Goal: Task Accomplishment & Management: Manage account settings

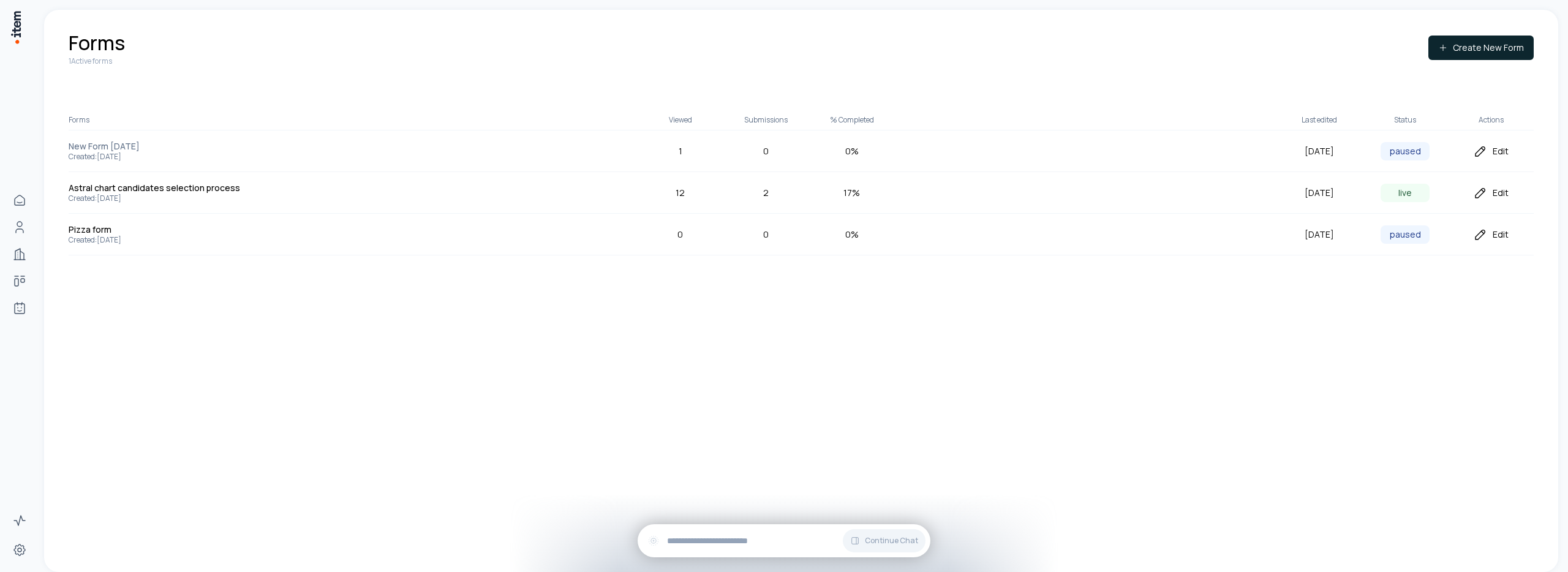
click at [1494, 195] on div "Edit" at bounding box center [1490, 192] width 86 height 15
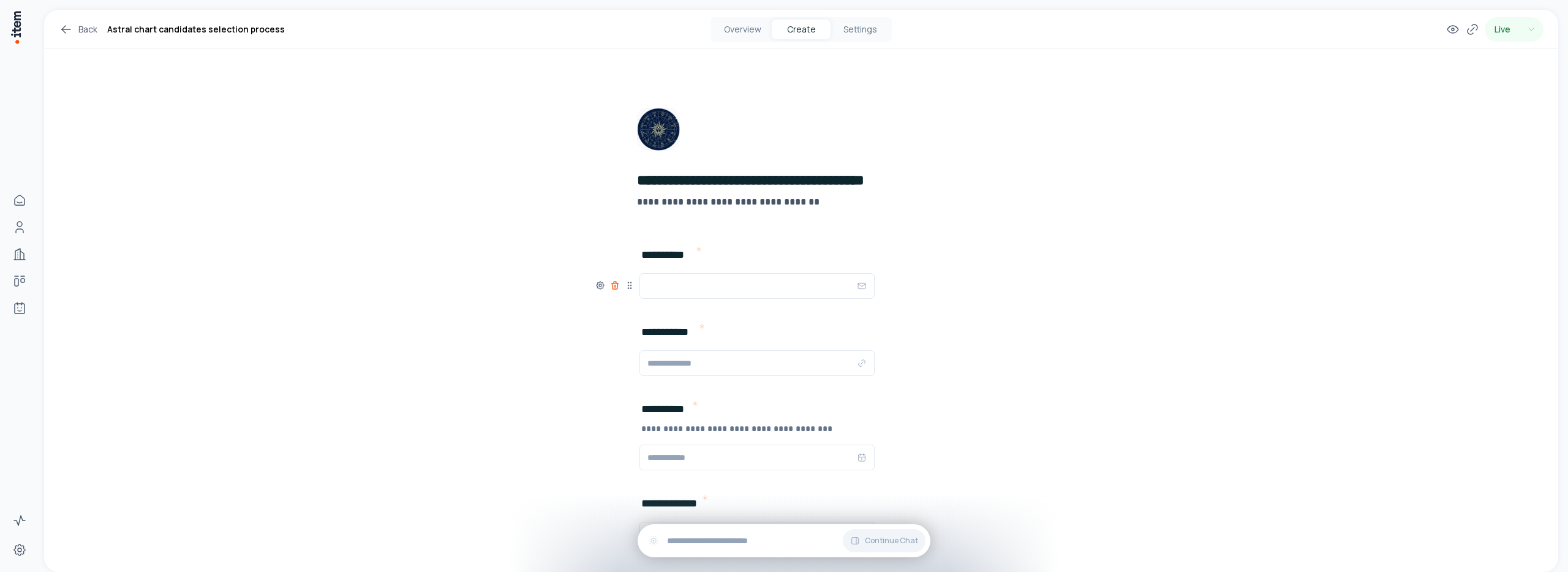
click at [613, 288] on icon at bounding box center [614, 286] width 5 height 5
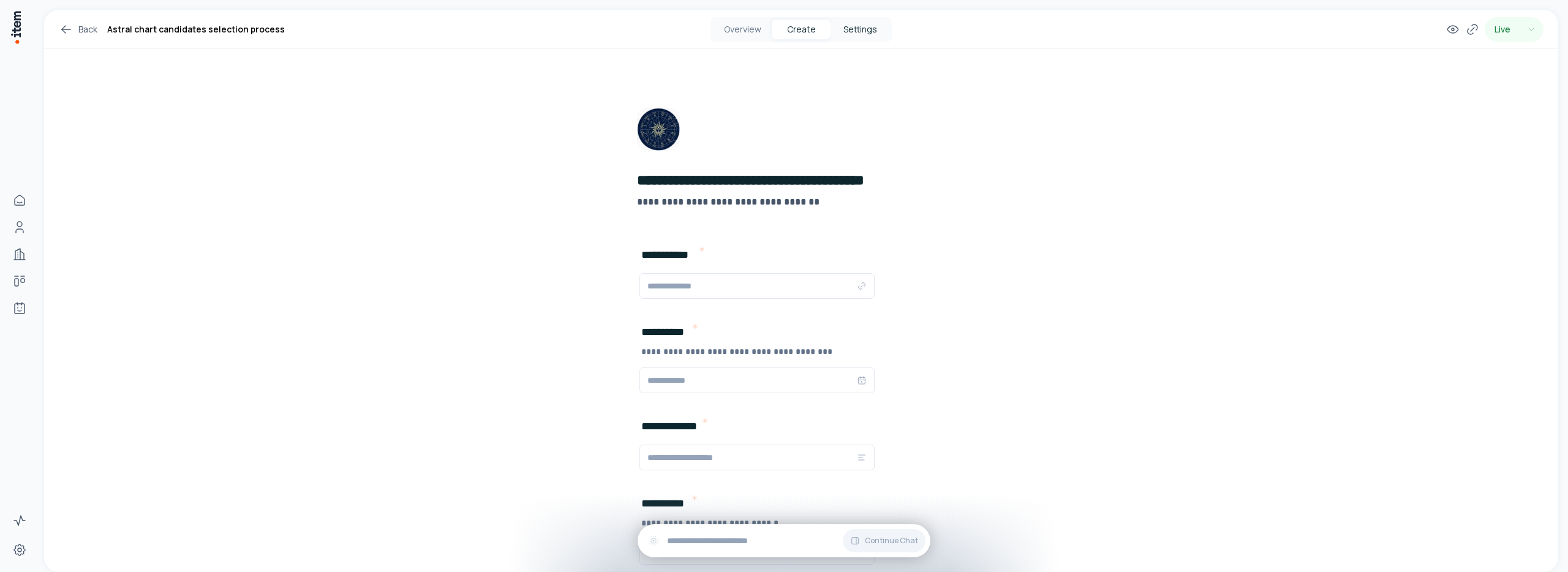
click at [863, 36] on button "Settings" at bounding box center [860, 29] width 59 height 20
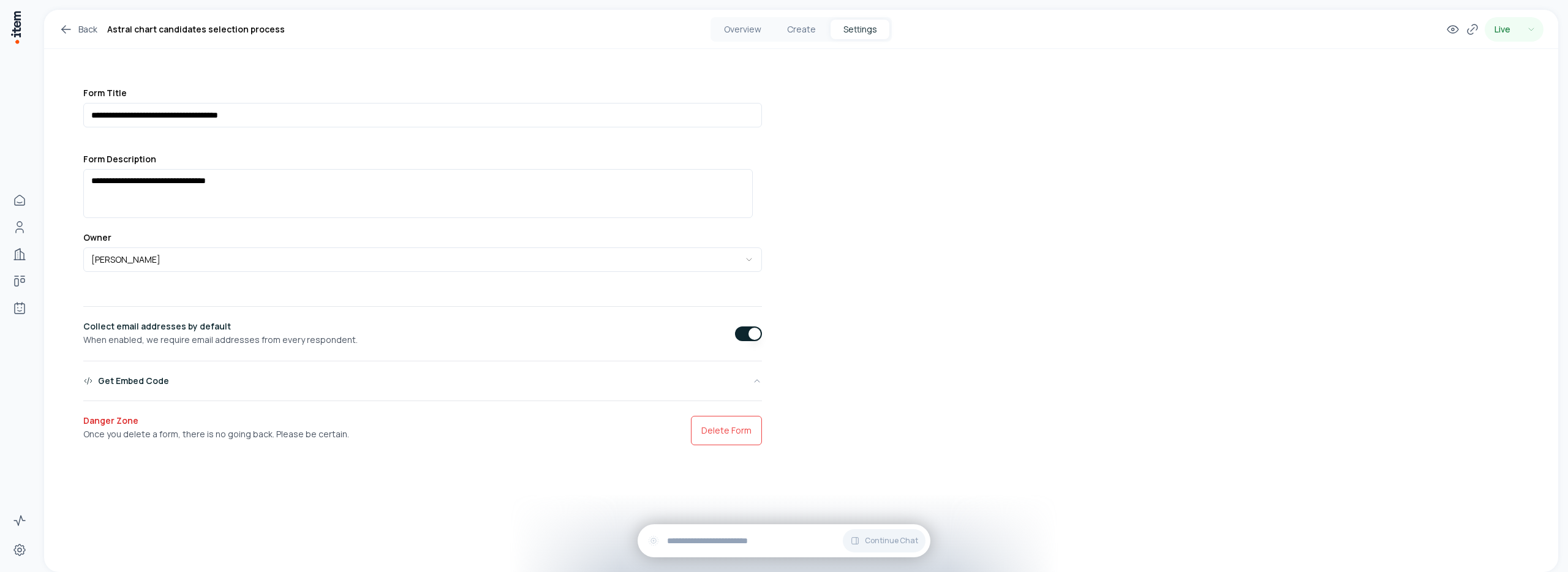
click at [740, 338] on button "button" at bounding box center [748, 333] width 27 height 15
click at [745, 330] on button "button" at bounding box center [748, 333] width 27 height 15
click at [815, 28] on button "Create" at bounding box center [801, 29] width 59 height 20
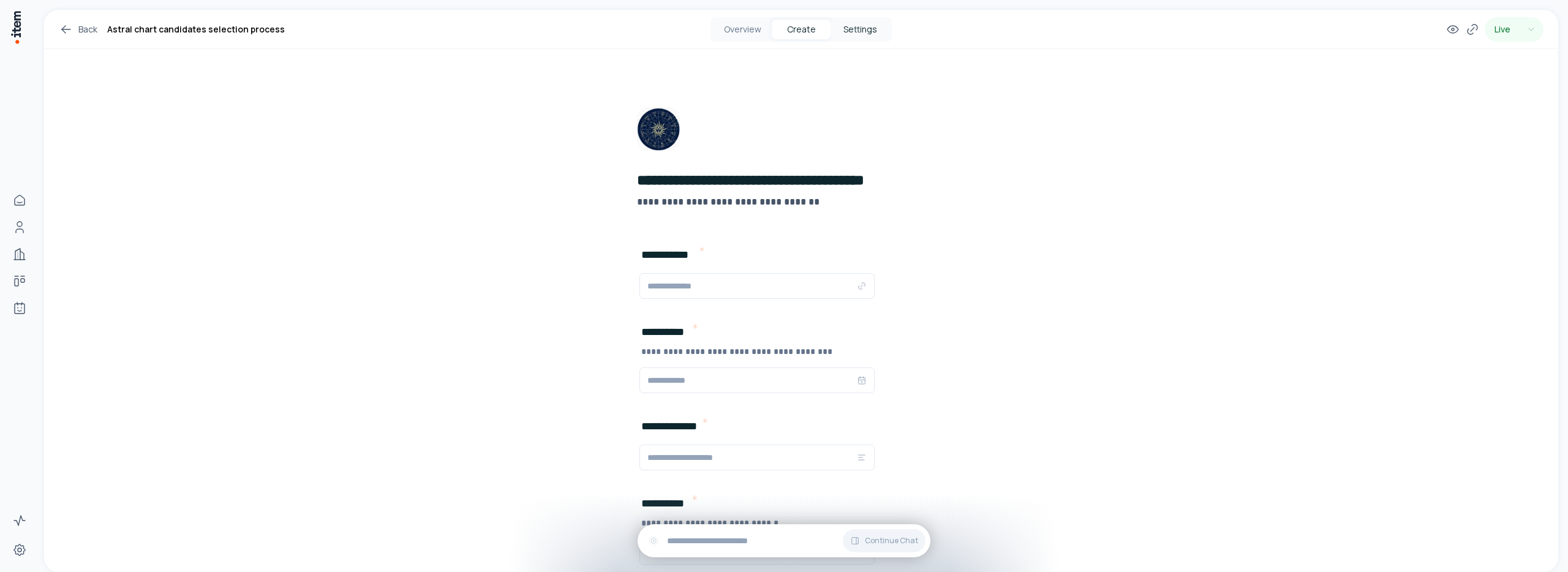
click at [862, 32] on button "Settings" at bounding box center [860, 29] width 59 height 20
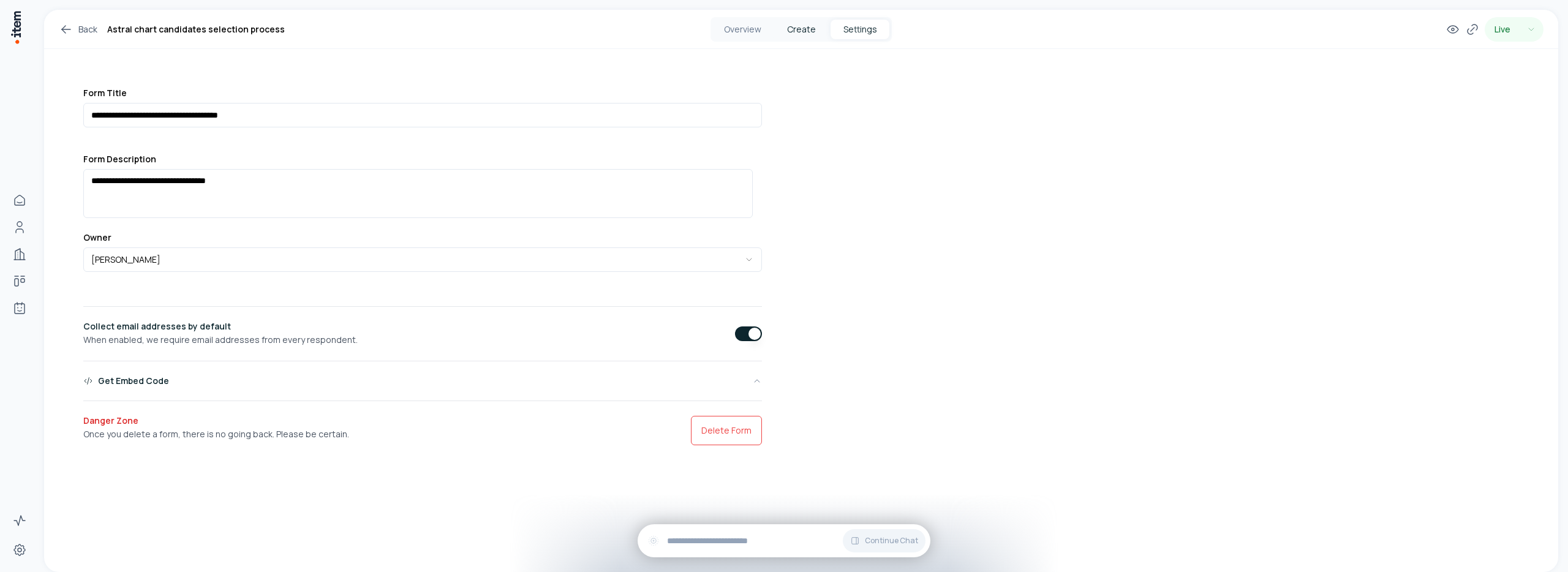
click at [814, 38] on button "Create" at bounding box center [801, 29] width 59 height 20
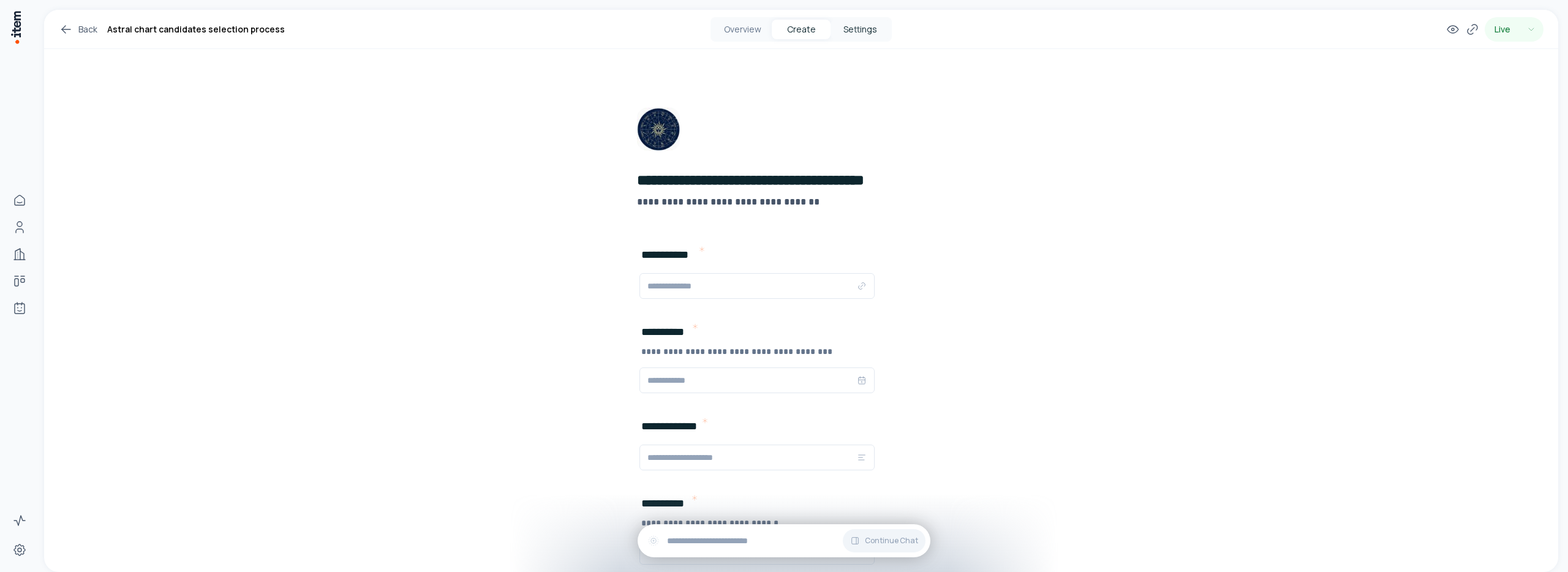
click at [855, 32] on button "Settings" at bounding box center [860, 29] width 59 height 20
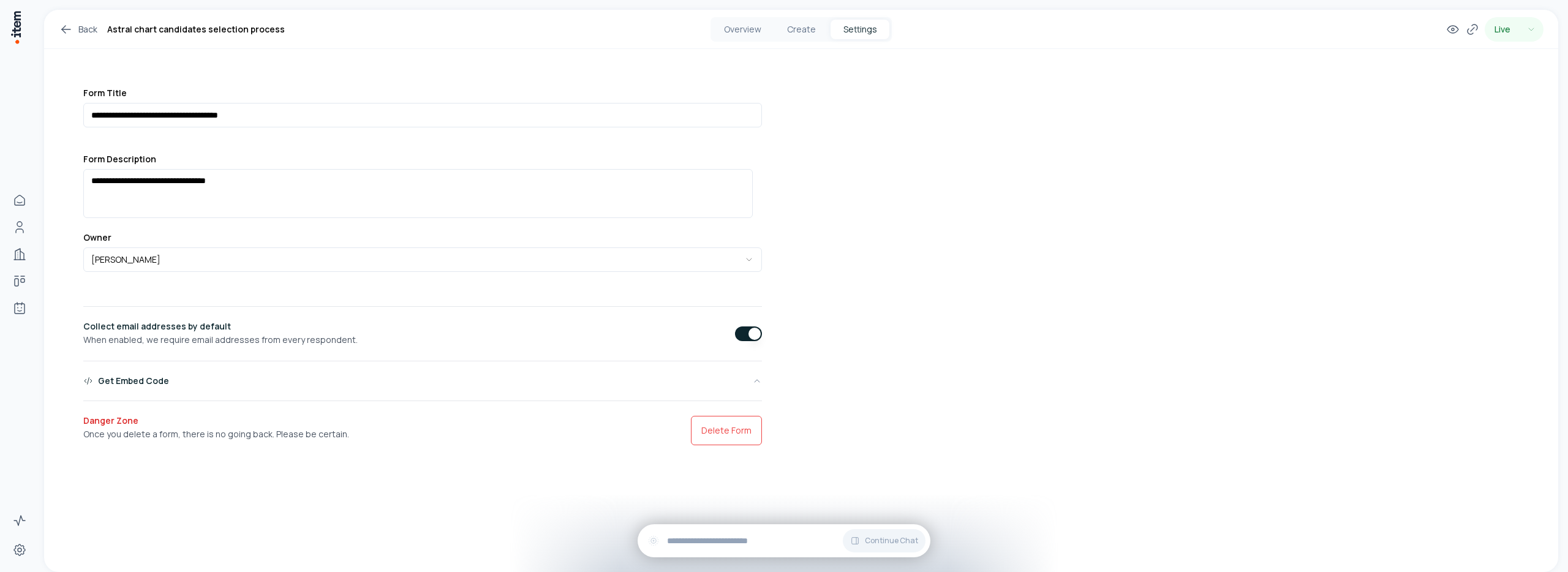
click at [735, 334] on button "button" at bounding box center [748, 333] width 27 height 15
click at [745, 335] on button "button" at bounding box center [748, 333] width 27 height 15
click at [808, 30] on button "Create" at bounding box center [801, 29] width 59 height 20
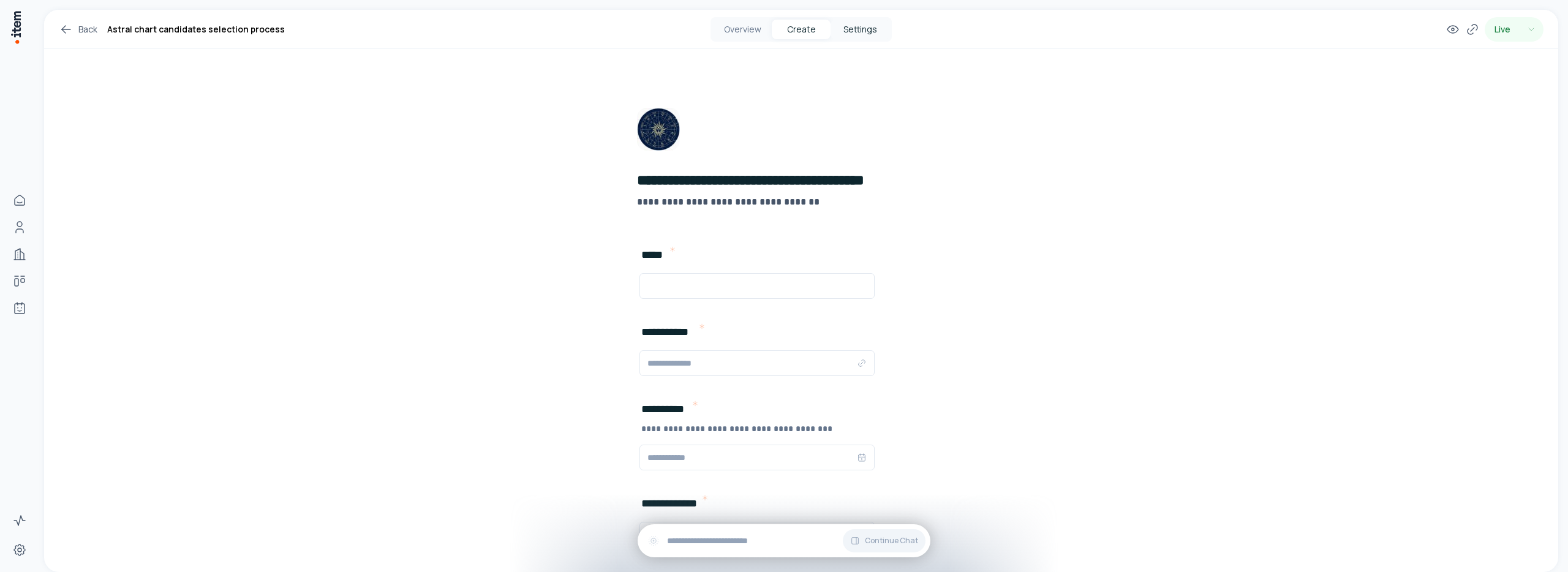
click at [857, 32] on button "Settings" at bounding box center [860, 29] width 59 height 20
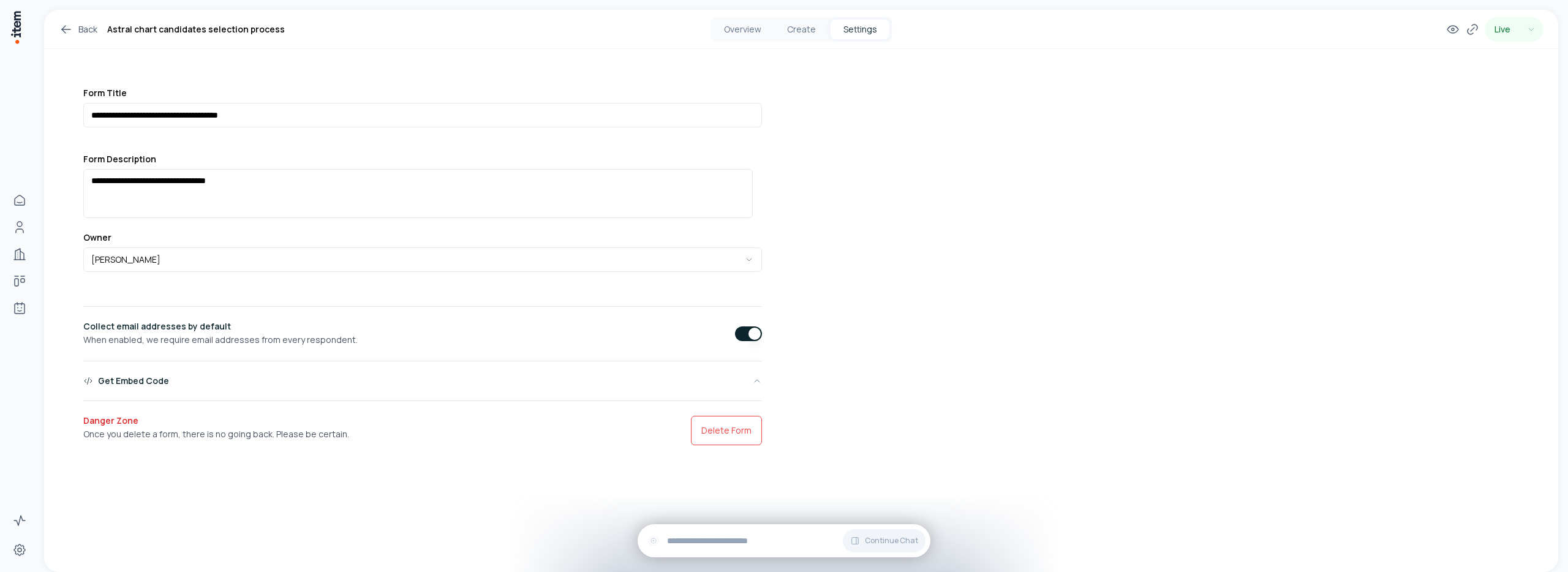
click at [735, 340] on button "button" at bounding box center [748, 333] width 27 height 15
click at [800, 41] on div "Overview Create Settings" at bounding box center [801, 29] width 182 height 25
click at [800, 36] on button "Create" at bounding box center [801, 29] width 59 height 20
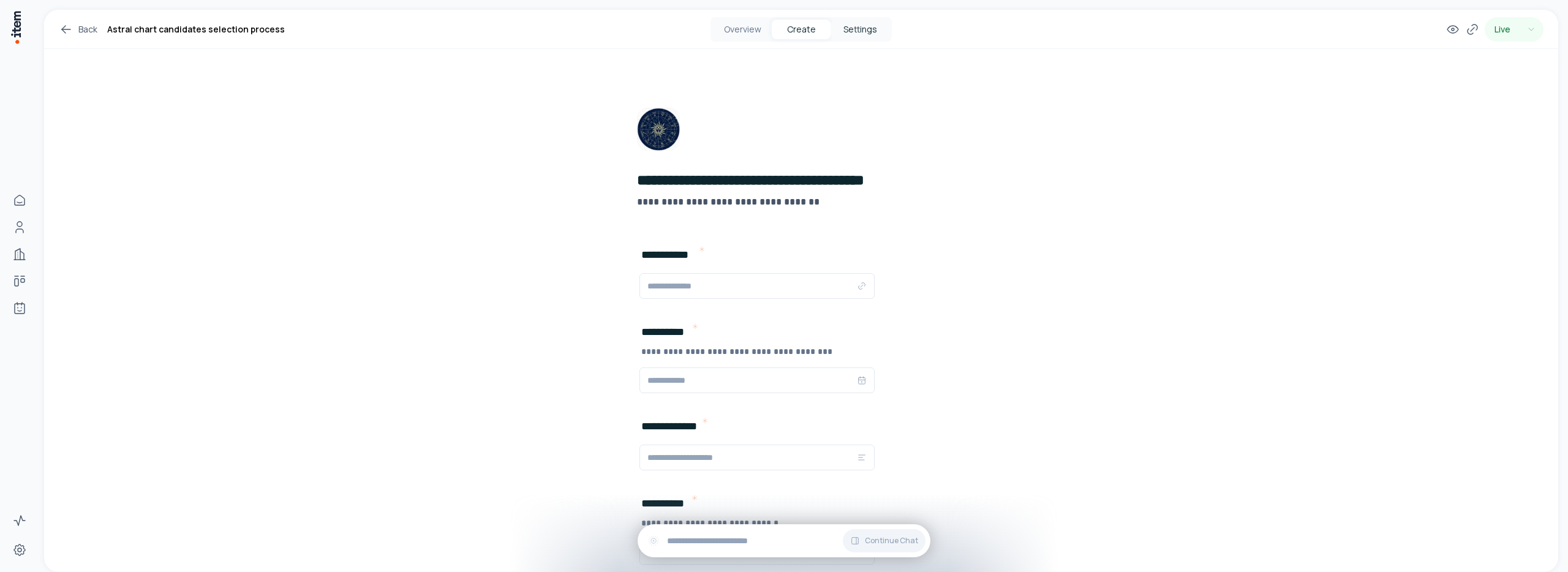
click at [849, 35] on button "Settings" at bounding box center [860, 29] width 59 height 20
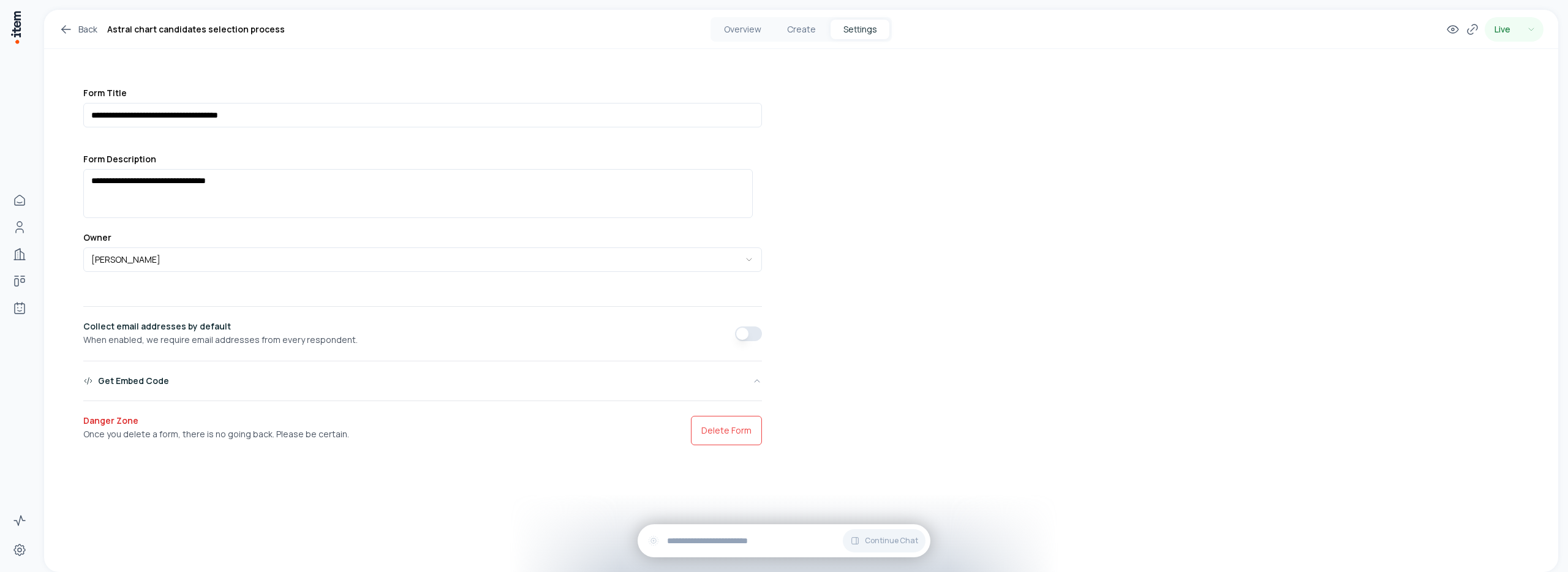
click at [740, 336] on button "button" at bounding box center [748, 333] width 27 height 15
click at [798, 30] on button "Create" at bounding box center [801, 29] width 59 height 20
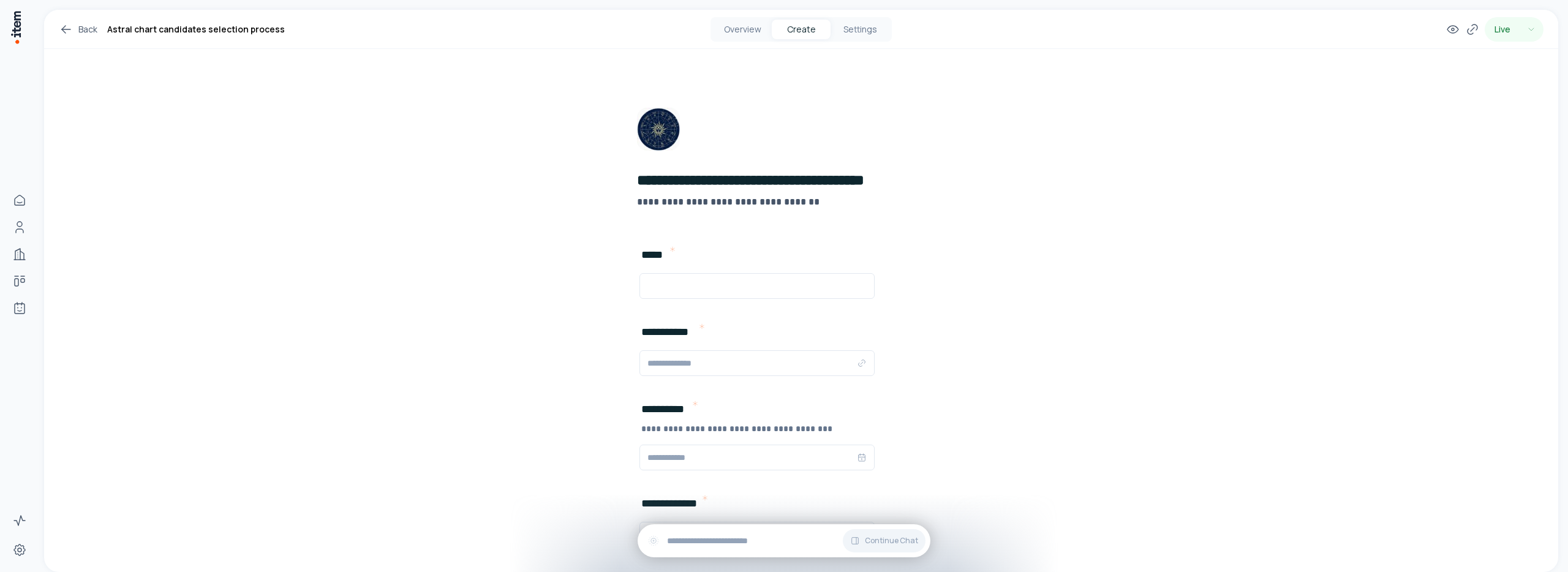
click at [840, 39] on div "Overview Create Settings" at bounding box center [801, 29] width 182 height 25
click at [847, 35] on button "Settings" at bounding box center [860, 29] width 59 height 20
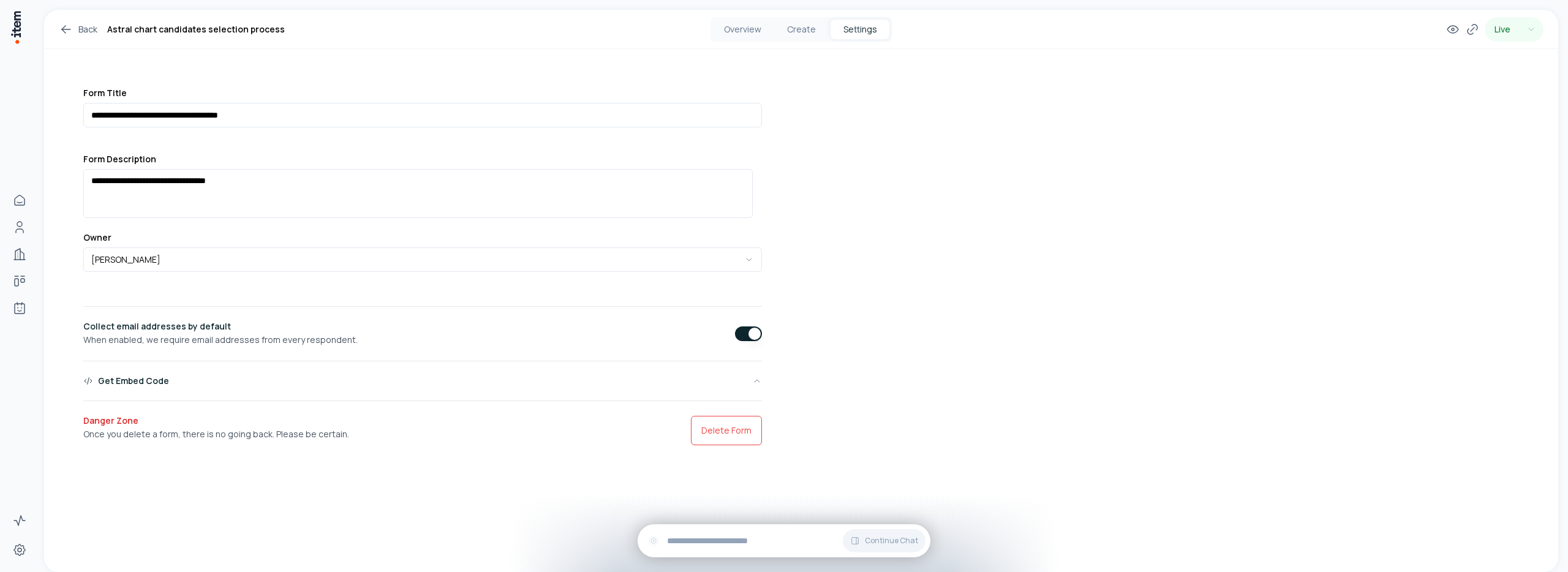
drag, startPoint x: 732, startPoint y: 336, endPoint x: 792, endPoint y: 330, distance: 60.3
click at [735, 336] on button "button" at bounding box center [748, 333] width 27 height 15
click at [805, 35] on button "Create" at bounding box center [801, 29] width 59 height 20
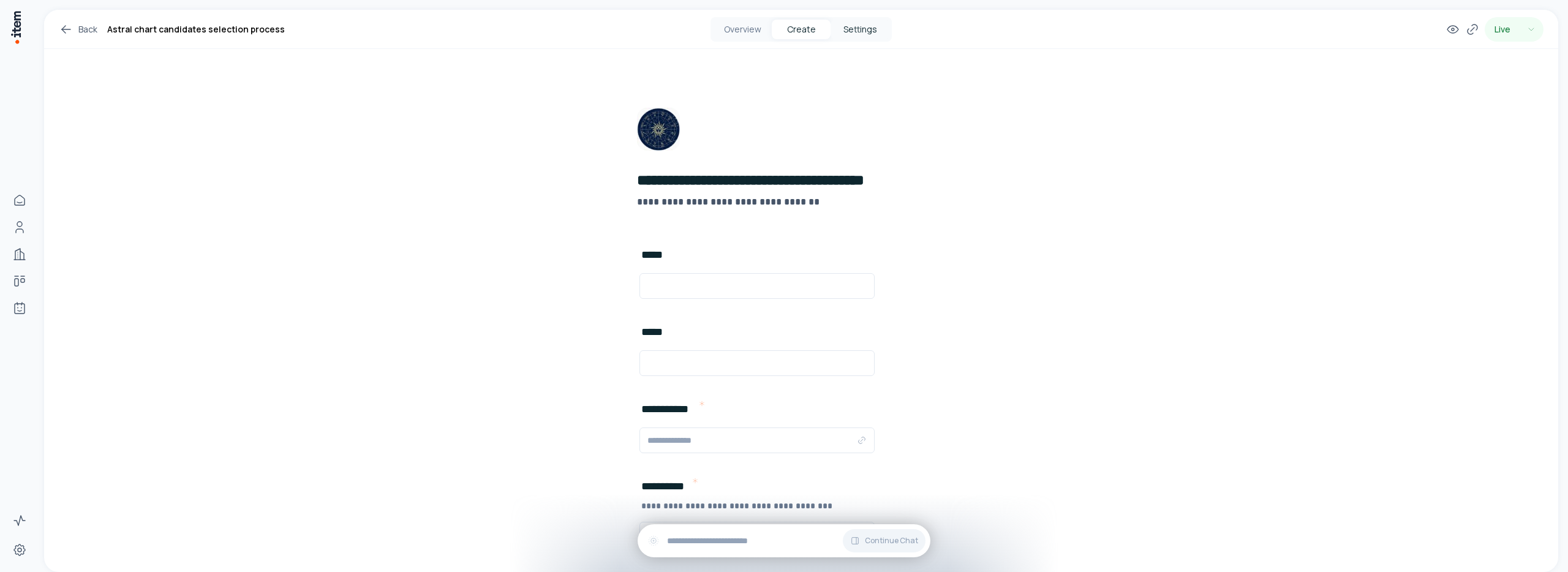
click at [857, 28] on button "Settings" at bounding box center [860, 29] width 59 height 20
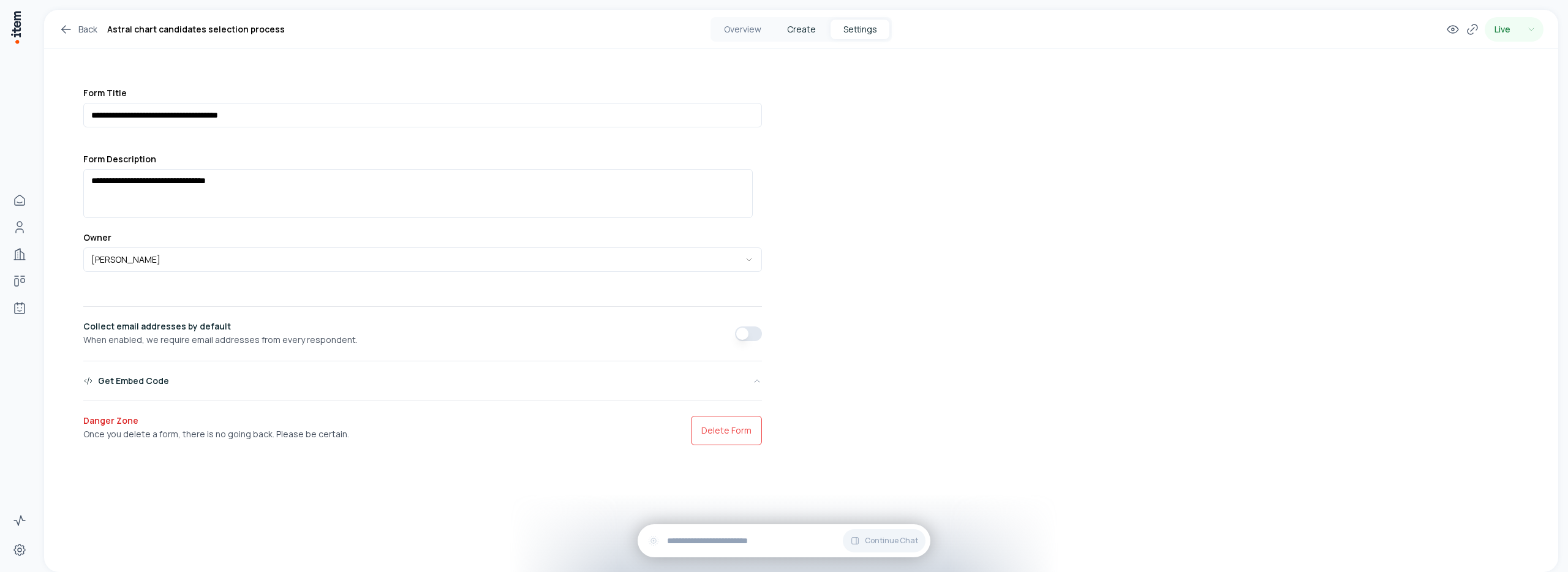
click at [800, 18] on div "Overview Create Settings" at bounding box center [801, 29] width 182 height 25
click at [807, 35] on button "Create" at bounding box center [801, 29] width 59 height 20
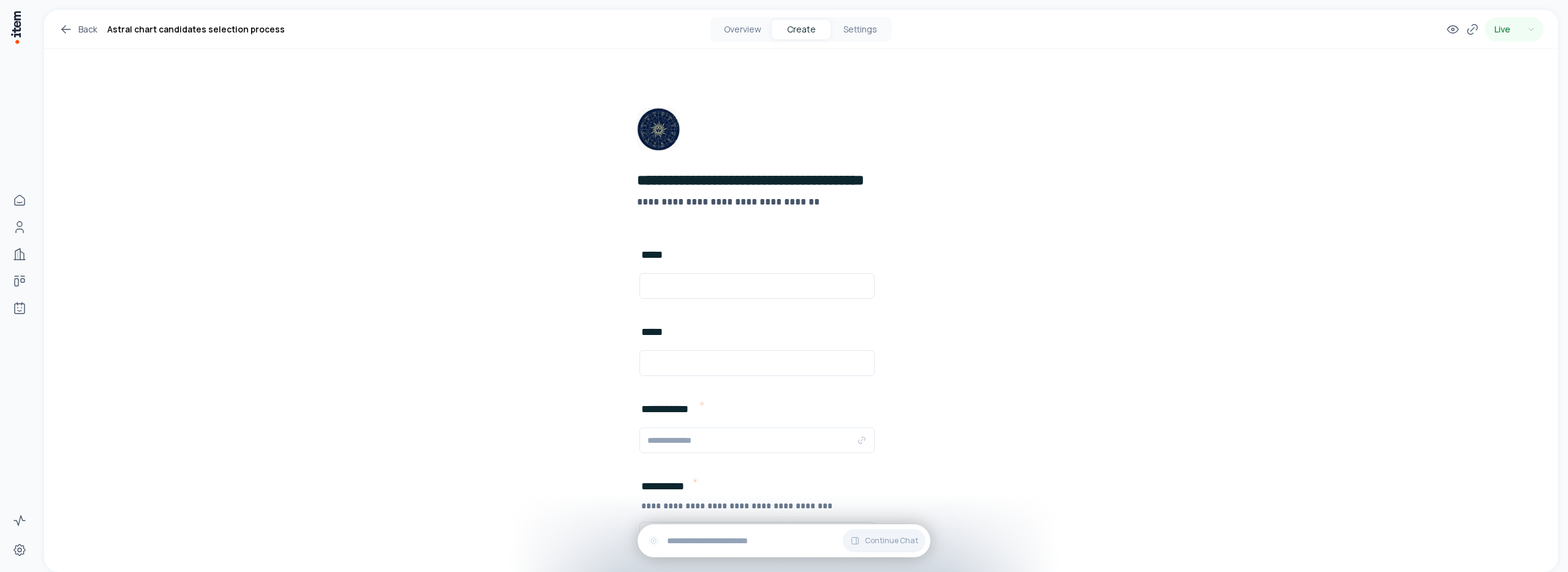
click at [854, 43] on div "Back Astral chart candidates selection process Overview Create Settings Live" at bounding box center [801, 29] width 1514 height 39
click at [861, 28] on button "Settings" at bounding box center [860, 29] width 59 height 20
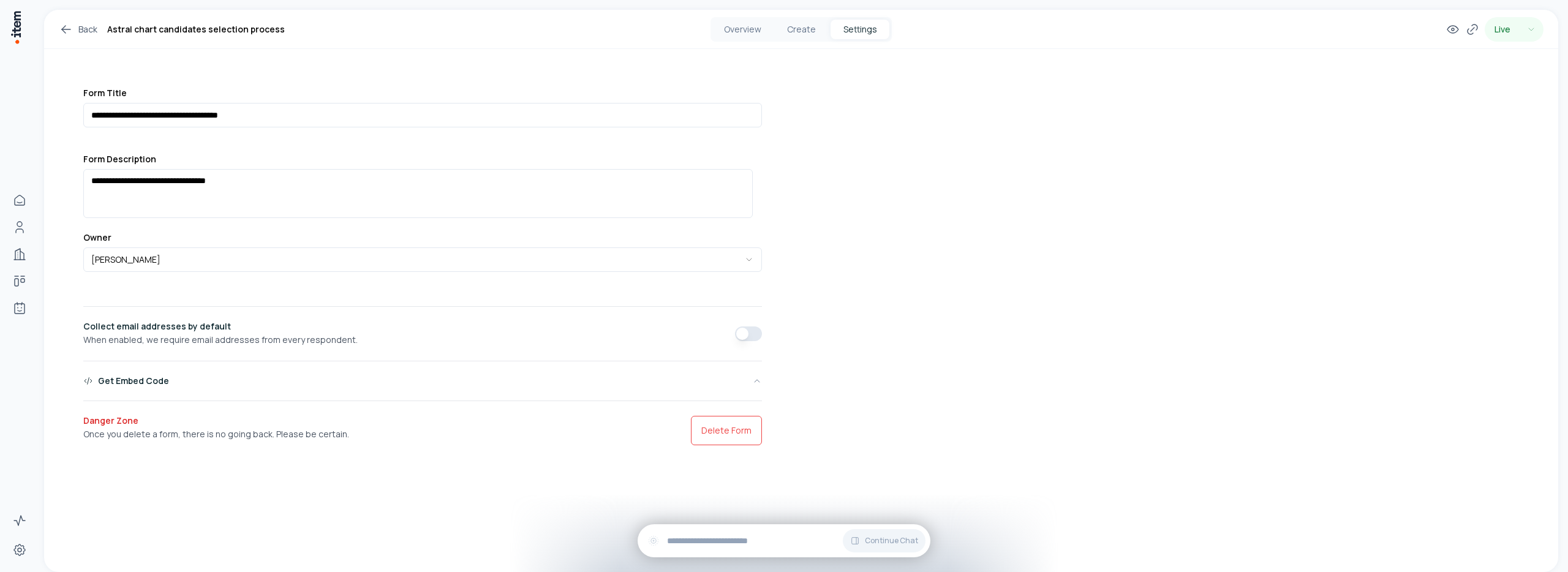
drag, startPoint x: 746, startPoint y: 336, endPoint x: 795, endPoint y: 319, distance: 51.9
click at [746, 336] on button "button" at bounding box center [748, 333] width 27 height 15
click at [806, 31] on button "Create" at bounding box center [801, 29] width 59 height 20
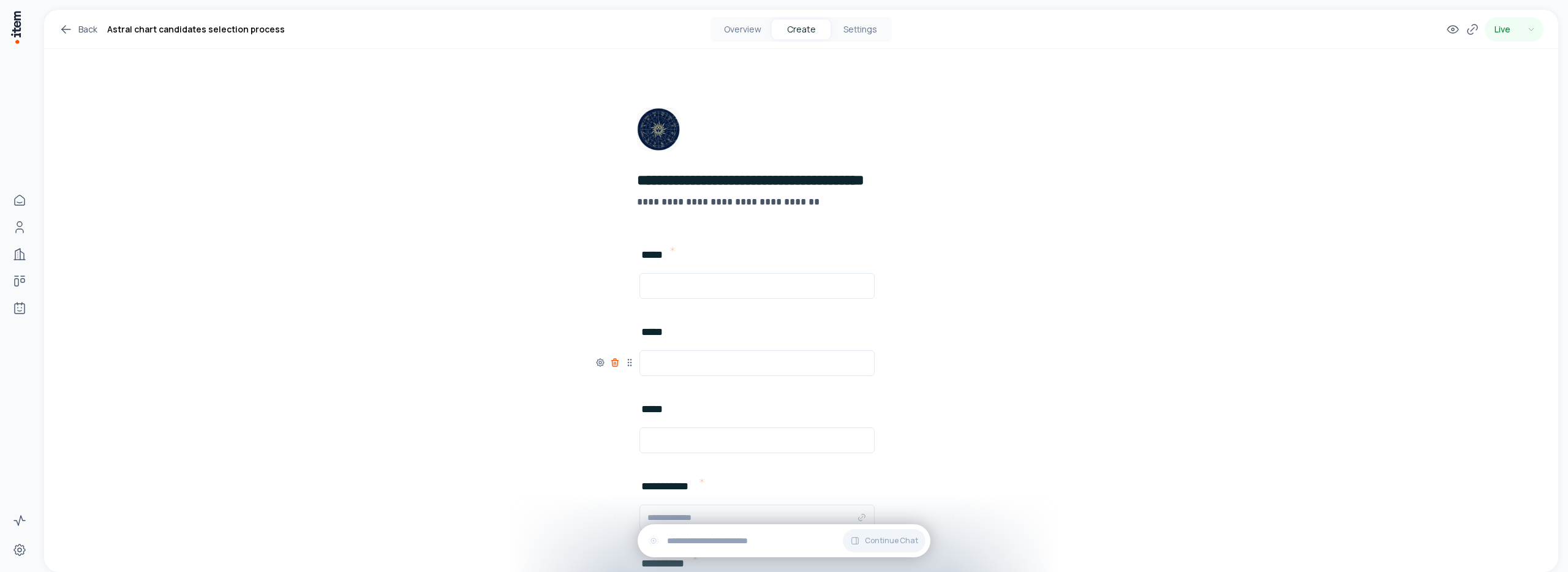
click at [612, 364] on icon at bounding box center [614, 363] width 10 height 10
click at [613, 364] on icon at bounding box center [614, 363] width 10 height 10
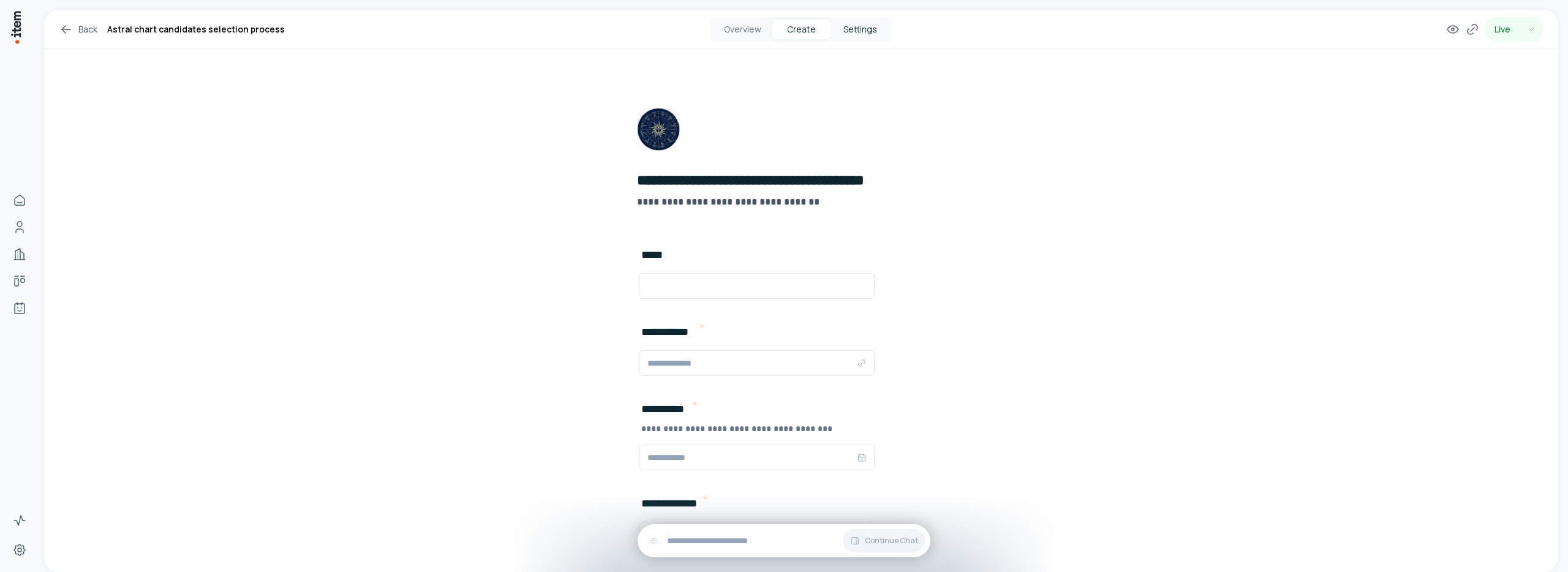
click at [865, 35] on button "Settings" at bounding box center [860, 29] width 59 height 20
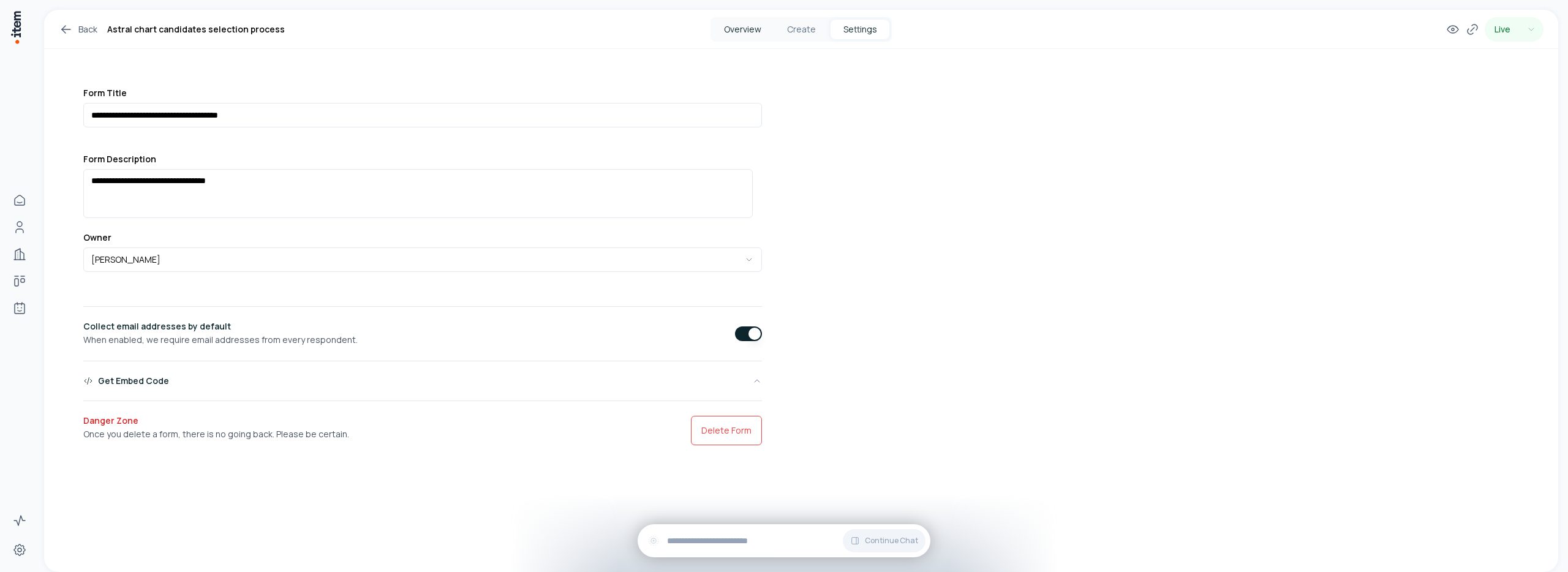
click at [745, 25] on button "Overview" at bounding box center [742, 29] width 59 height 20
click at [793, 31] on button "Create" at bounding box center [801, 29] width 59 height 20
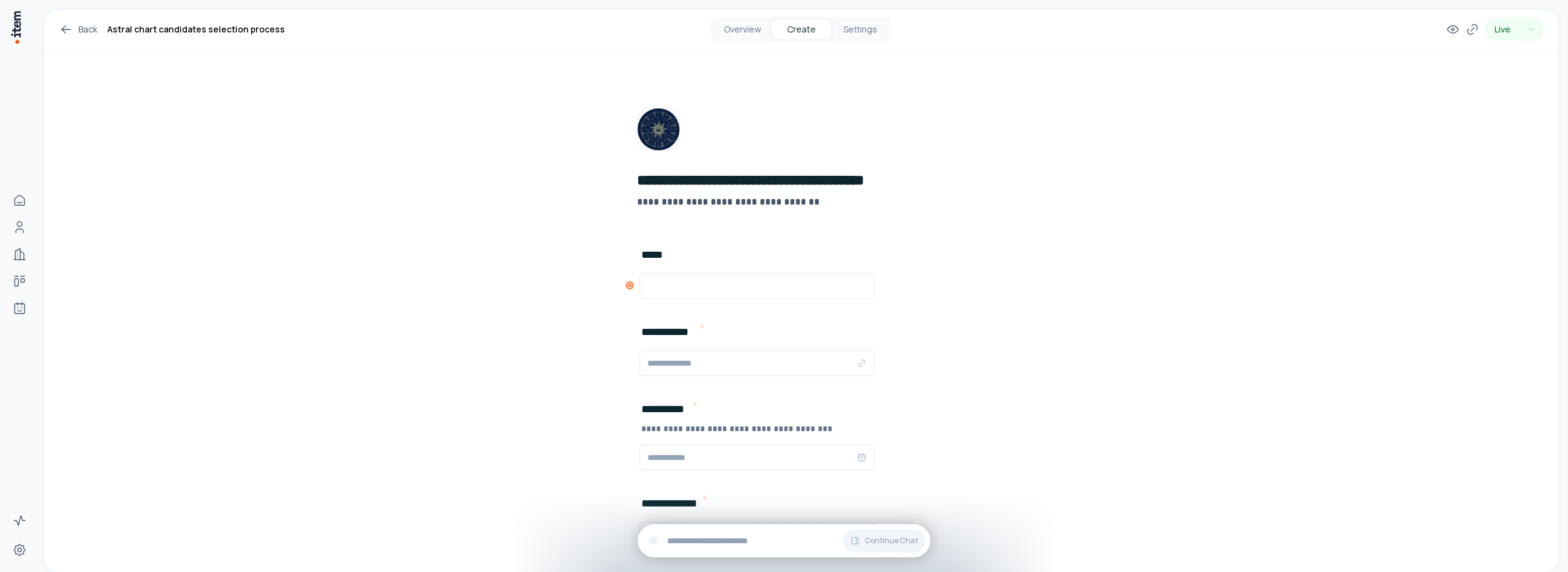
click at [628, 286] on icon at bounding box center [629, 285] width 10 height 10
click at [847, 35] on button "Settings" at bounding box center [860, 29] width 59 height 20
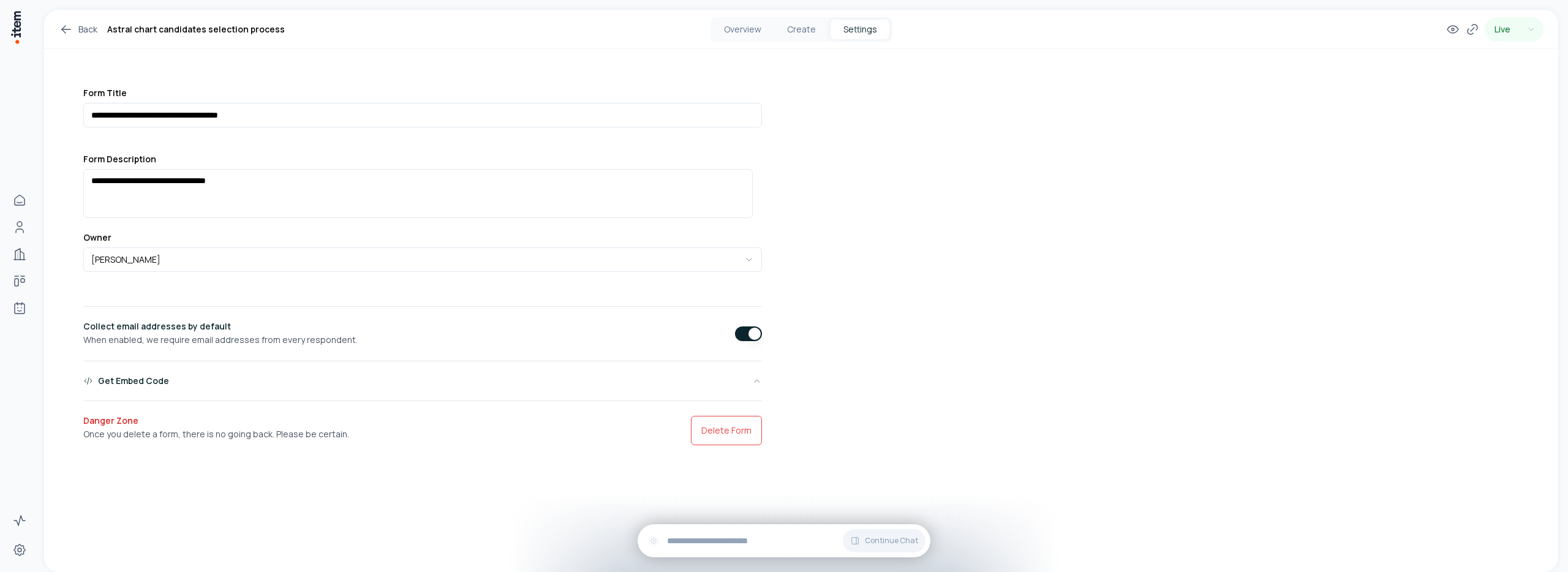
click at [737, 330] on button "button" at bounding box center [748, 333] width 27 height 15
click at [800, 29] on button "Create" at bounding box center [801, 29] width 59 height 20
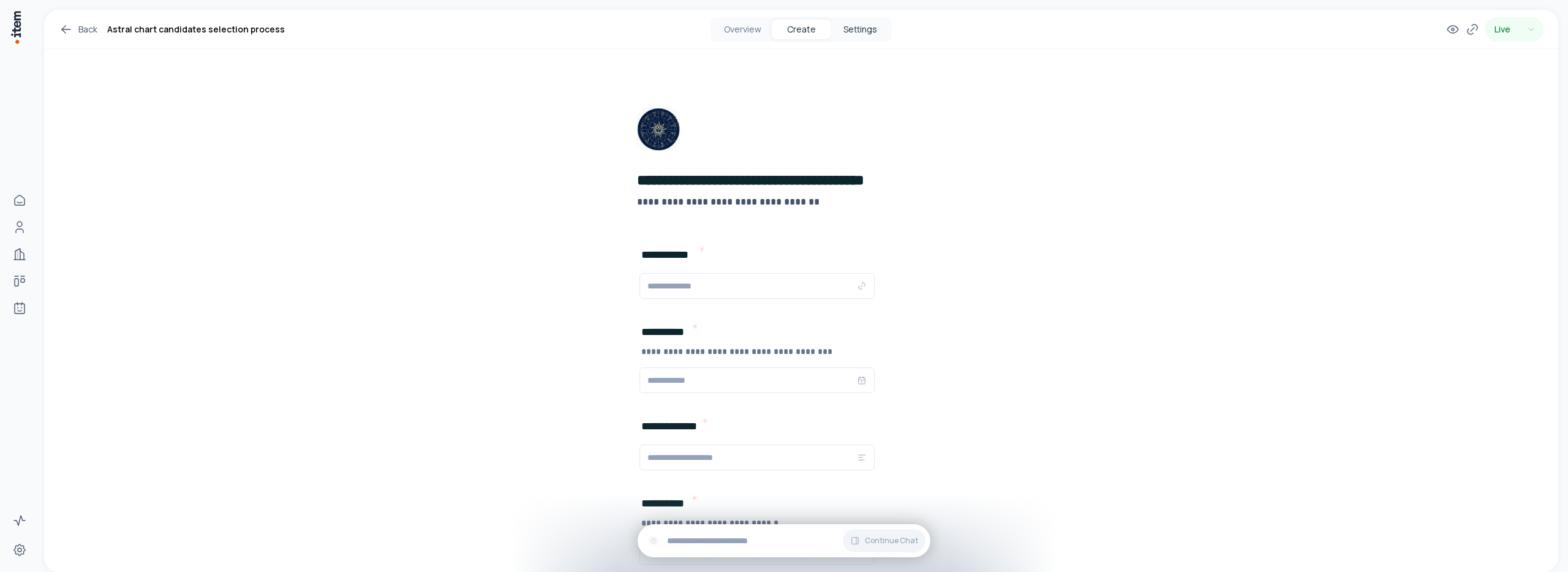
click at [871, 27] on button "Settings" at bounding box center [860, 29] width 59 height 20
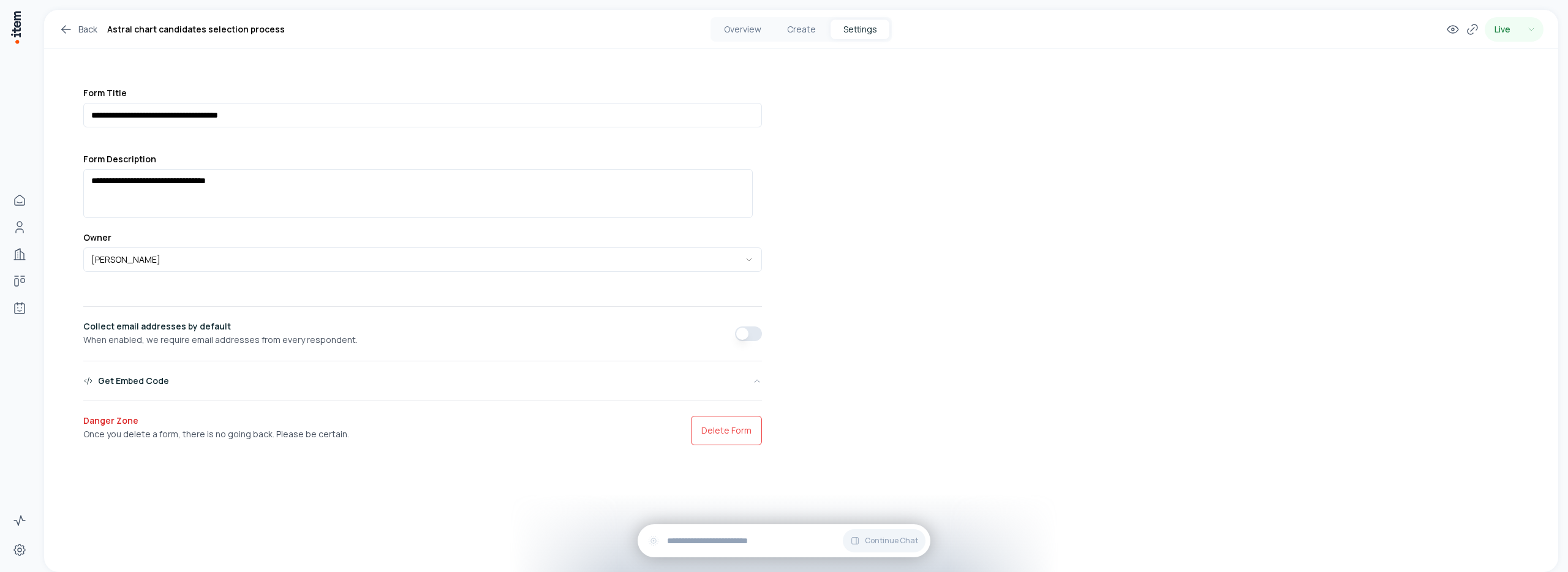
click at [735, 331] on button "button" at bounding box center [748, 333] width 27 height 15
click at [806, 33] on button "Create" at bounding box center [801, 29] width 59 height 20
